Goal: Transaction & Acquisition: Purchase product/service

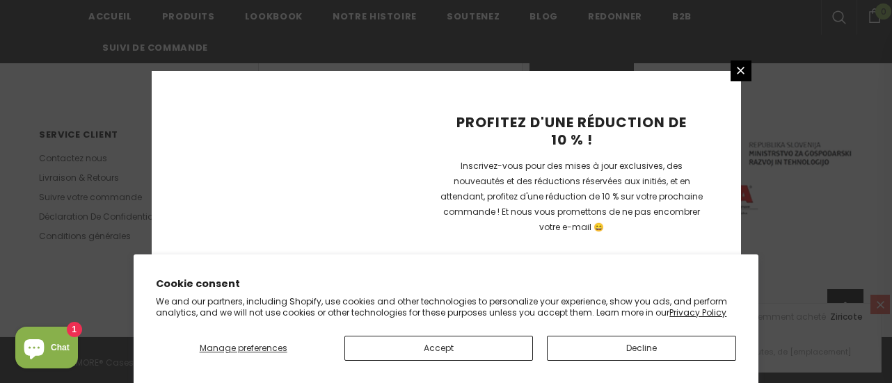
scroll to position [2178, 0]
